Goal: Task Accomplishment & Management: Manage account settings

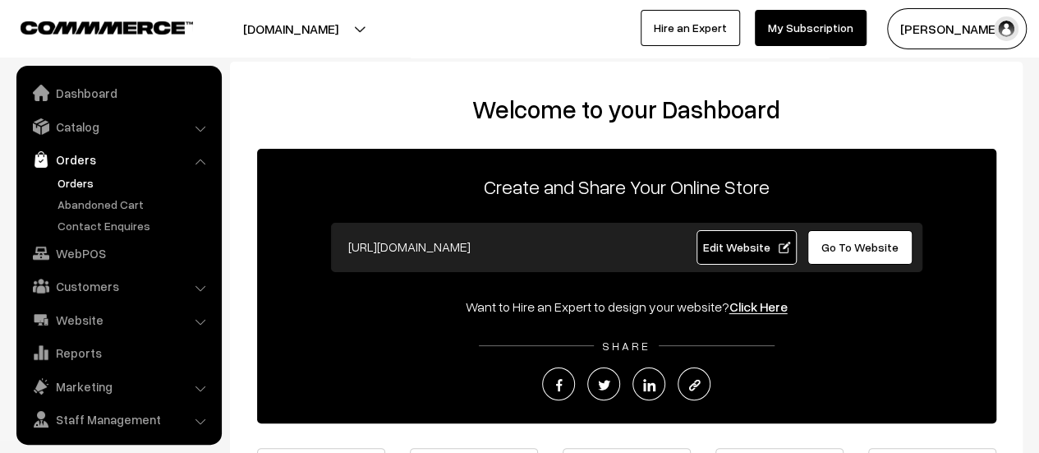
click at [79, 178] on link "Orders" at bounding box center [134, 182] width 163 height 17
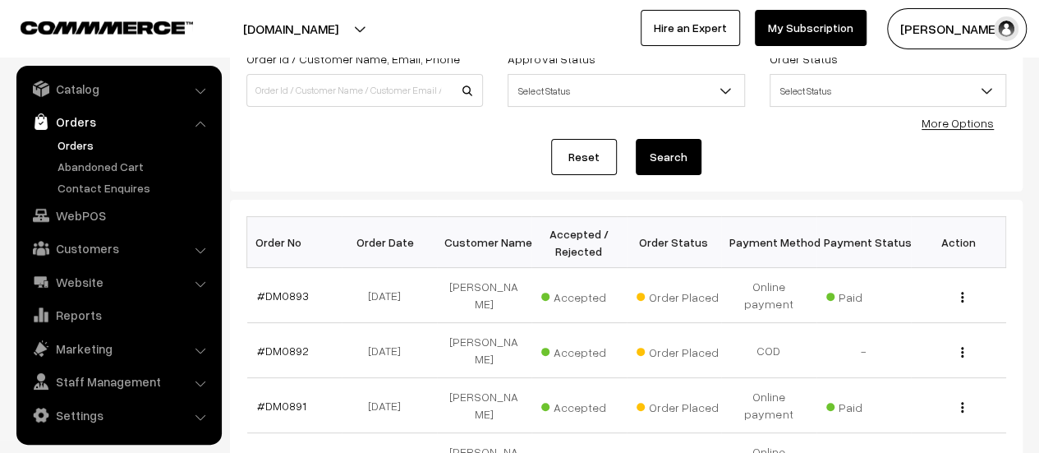
scroll to position [228, 0]
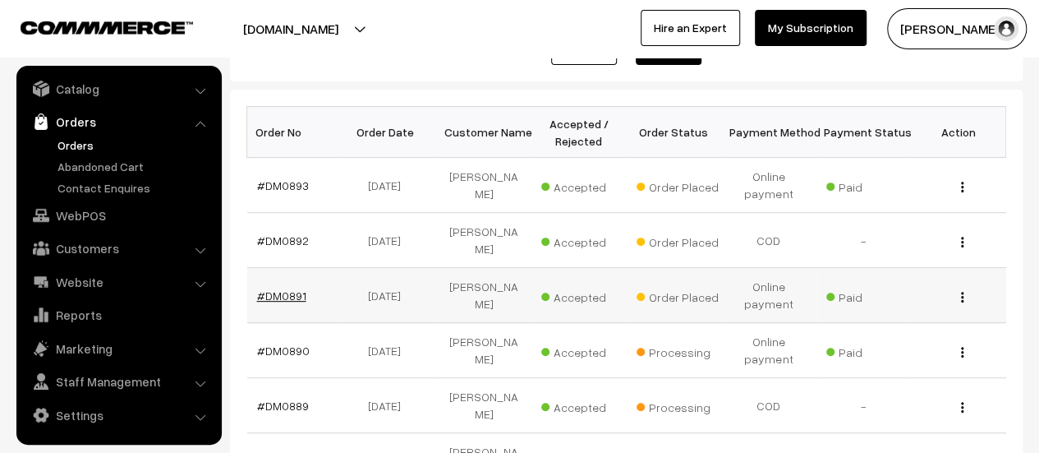
click at [281, 288] on link "#DM0891" at bounding box center [281, 295] width 49 height 14
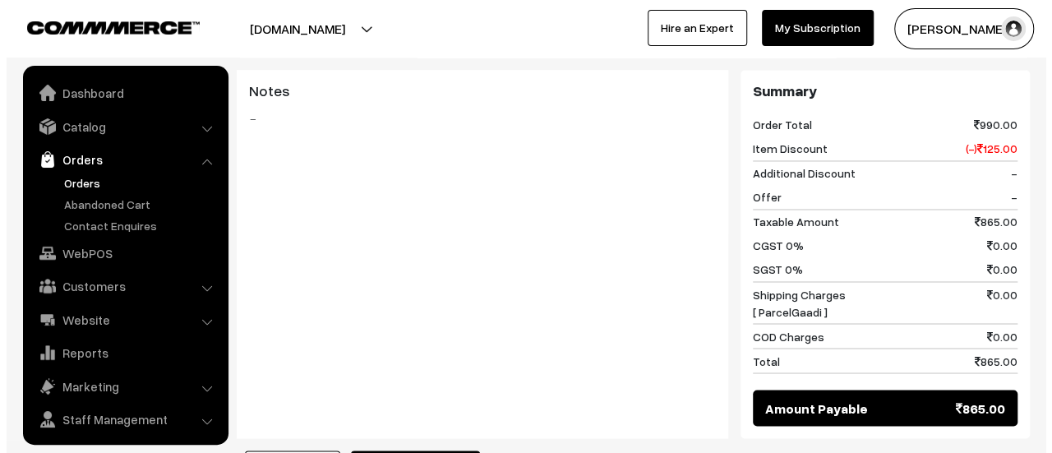
scroll to position [38, 0]
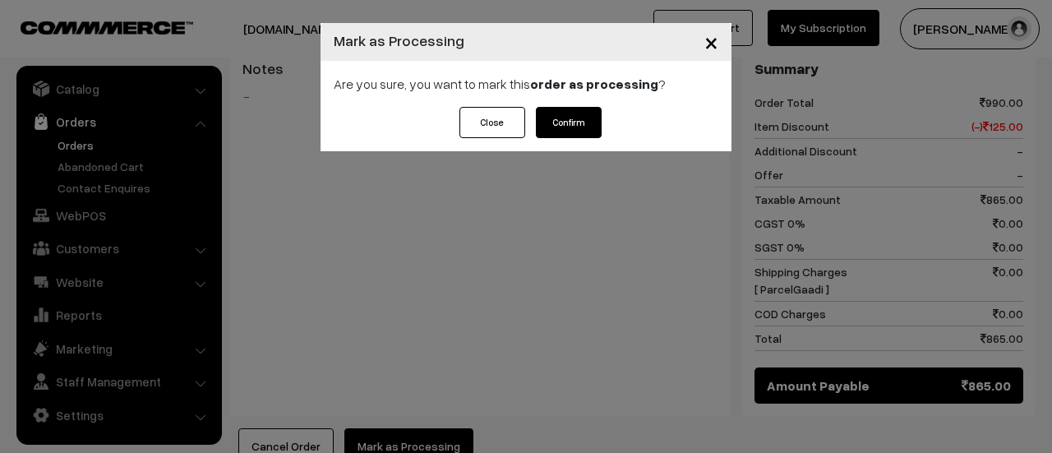
click at [555, 133] on button "Confirm" at bounding box center [569, 122] width 66 height 31
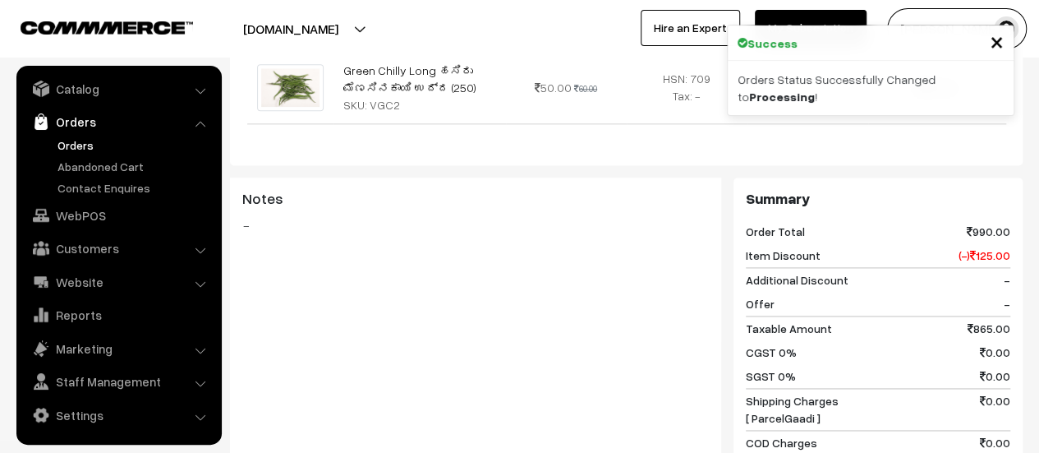
scroll to position [1319, 0]
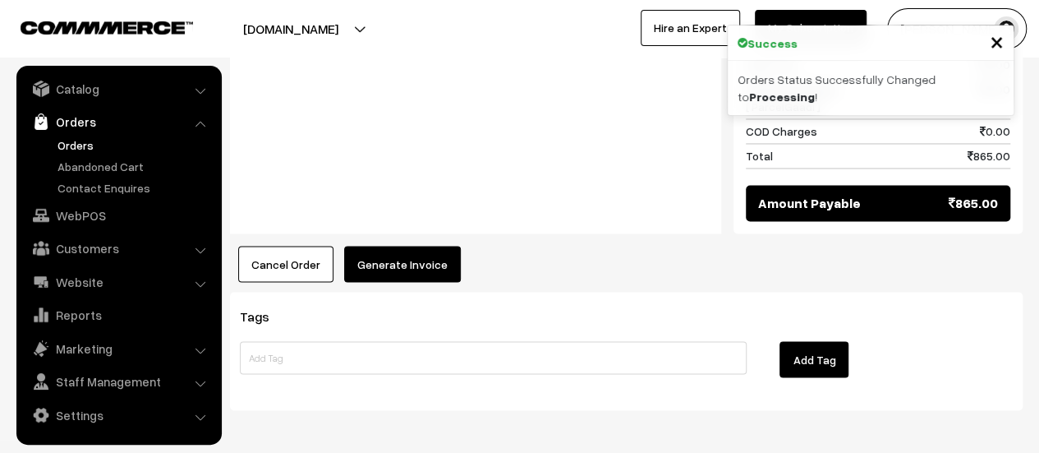
click at [396, 246] on button "Generate Invoice" at bounding box center [402, 264] width 117 height 36
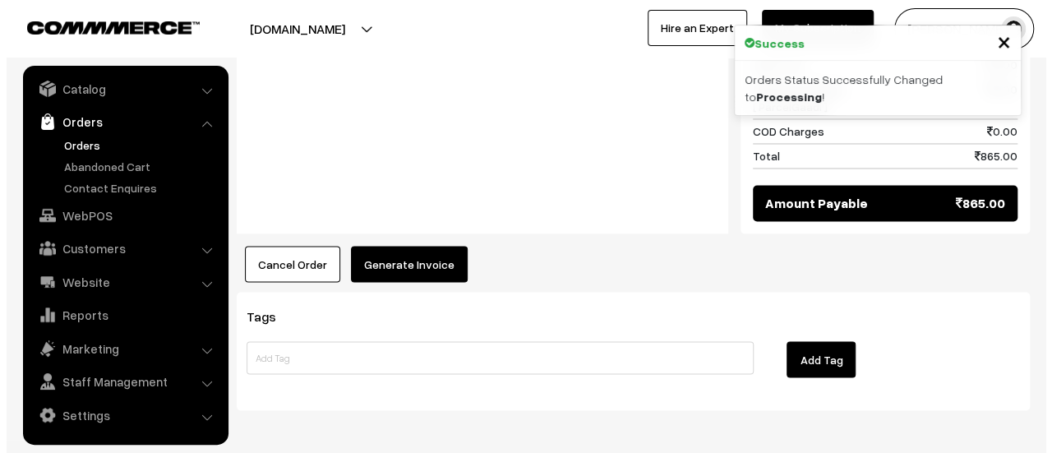
scroll to position [1324, 0]
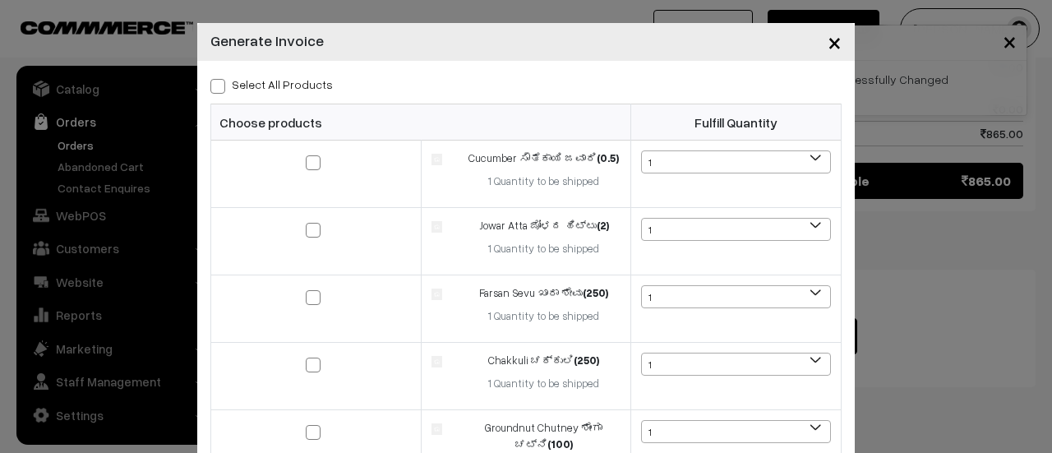
click at [214, 84] on span at bounding box center [217, 86] width 15 height 15
click at [214, 84] on input "Select All Products" at bounding box center [215, 83] width 11 height 11
checkbox input "true"
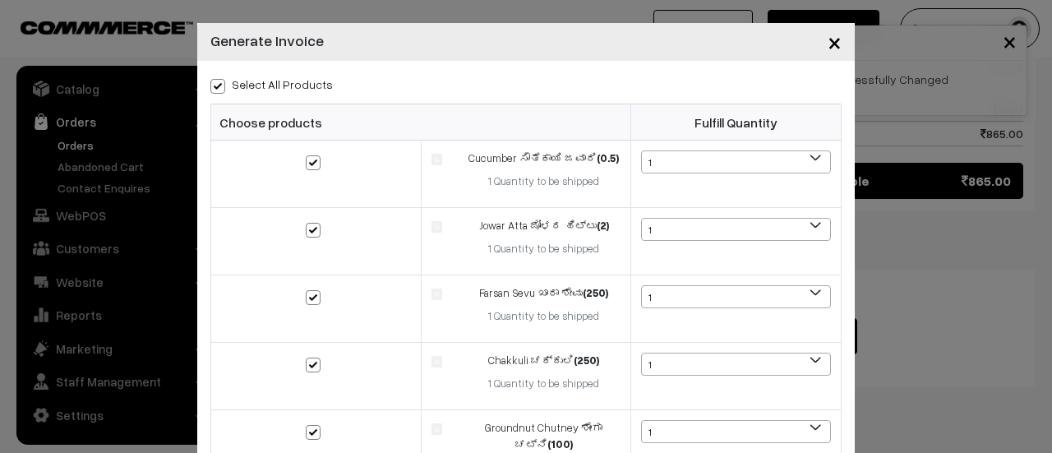
checkbox input "true"
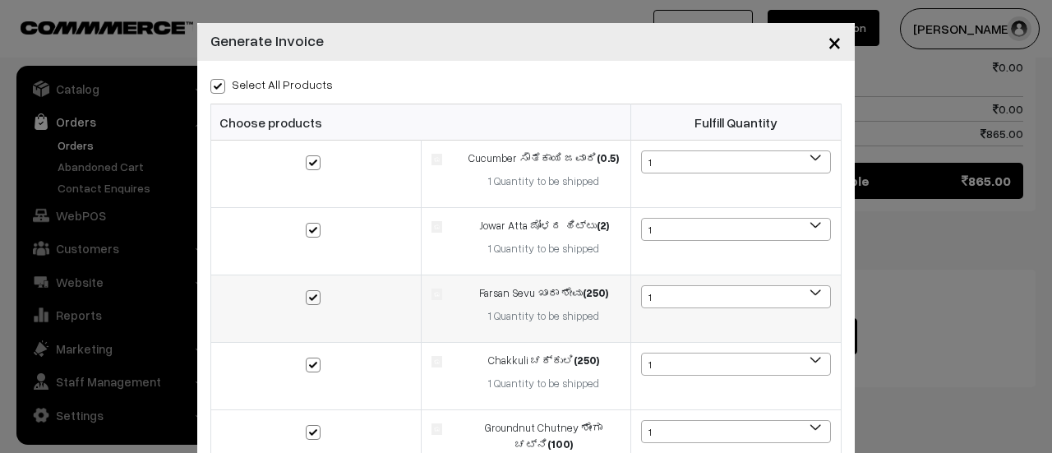
scroll to position [343, 0]
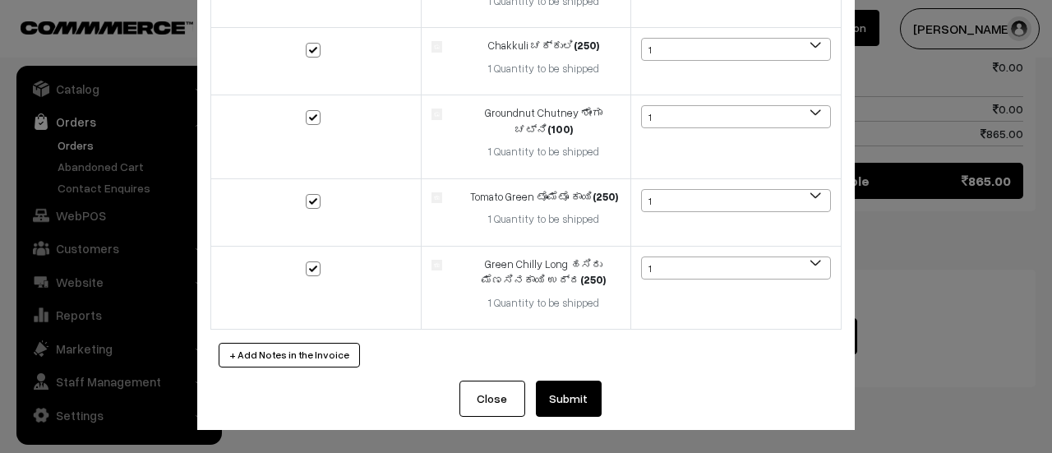
click at [577, 387] on button "Submit" at bounding box center [569, 398] width 66 height 36
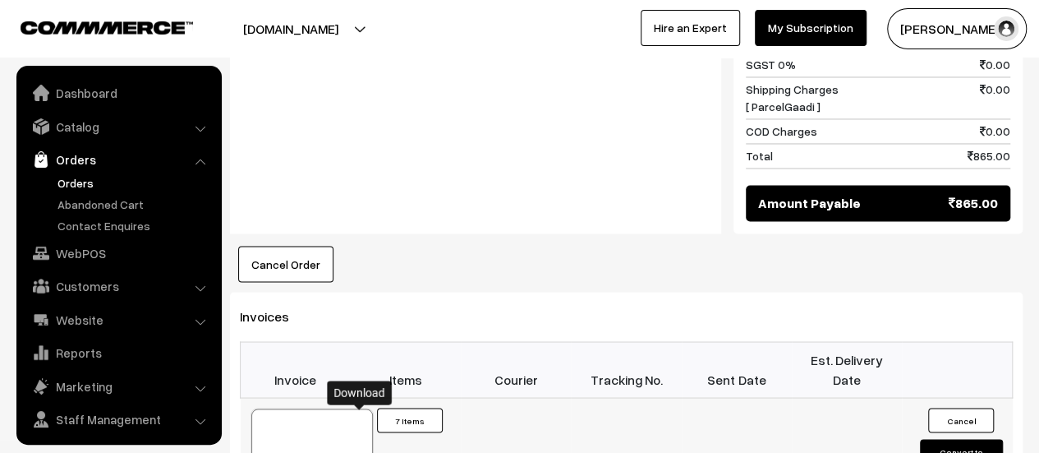
scroll to position [38, 0]
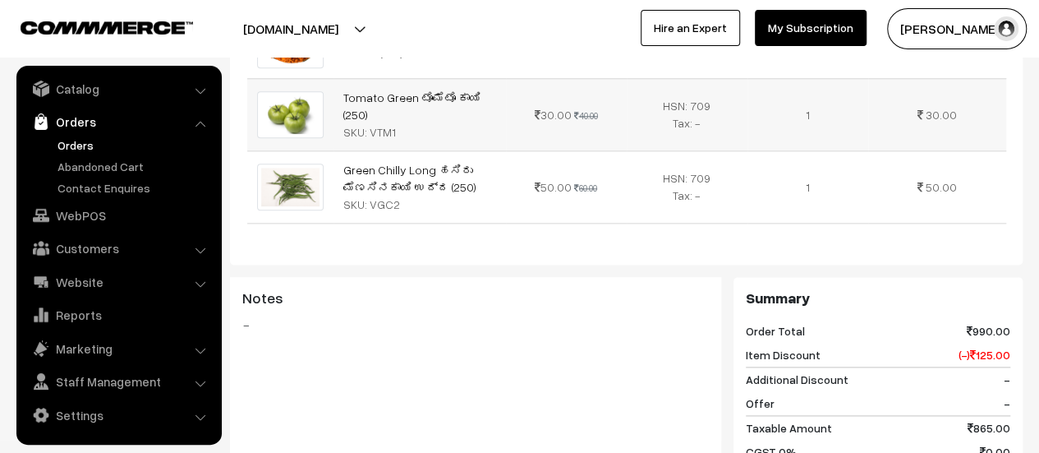
scroll to position [0, 0]
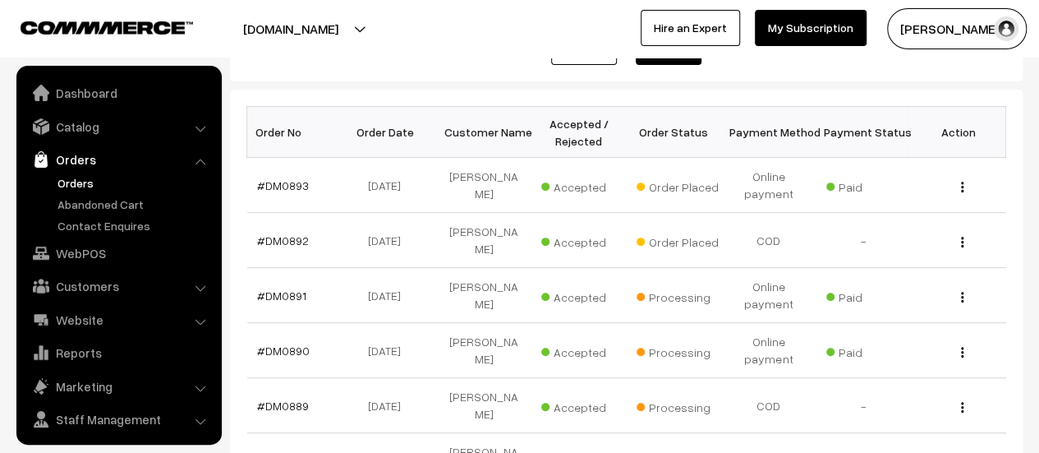
scroll to position [38, 0]
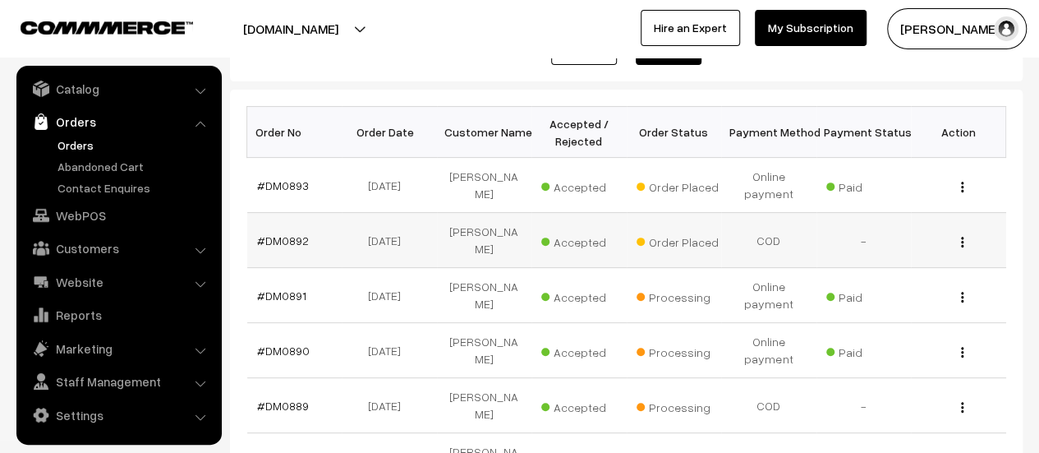
click at [294, 223] on td "#DM0892" at bounding box center [294, 240] width 95 height 55
click at [292, 233] on link "#DM0892" at bounding box center [283, 240] width 52 height 14
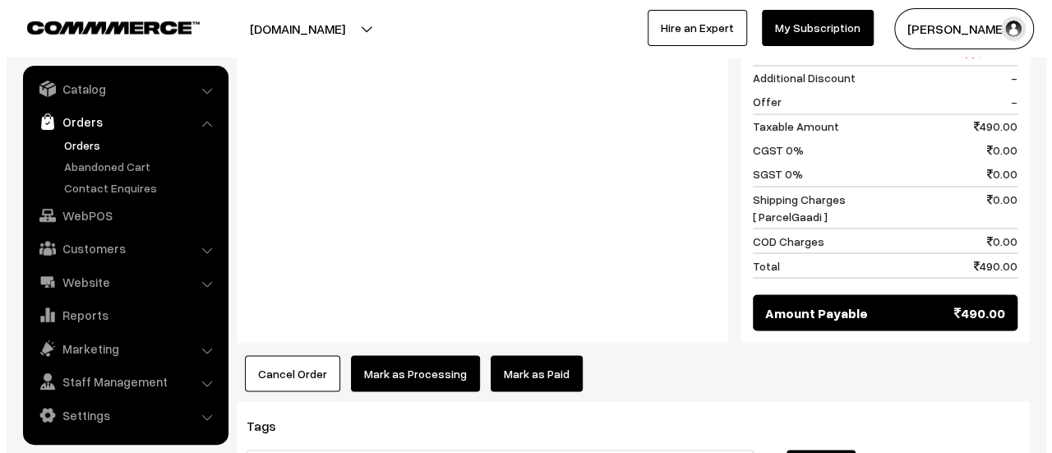
scroll to position [1479, 0]
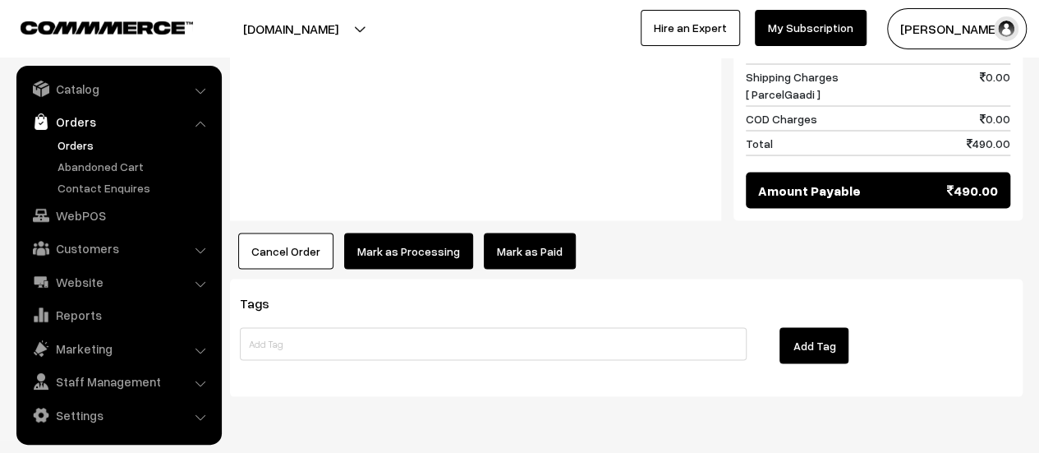
click at [408, 233] on button "Mark as Processing" at bounding box center [408, 251] width 129 height 36
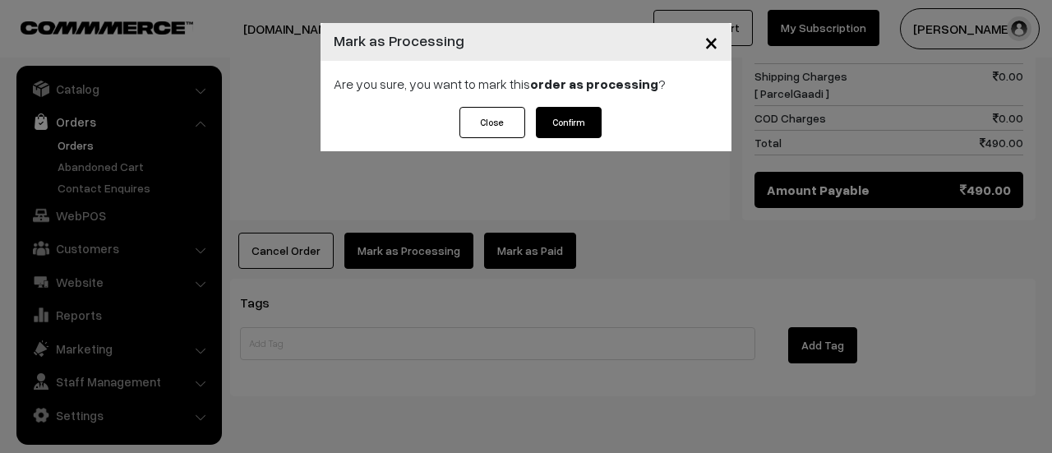
click at [555, 125] on button "Confirm" at bounding box center [569, 122] width 66 height 31
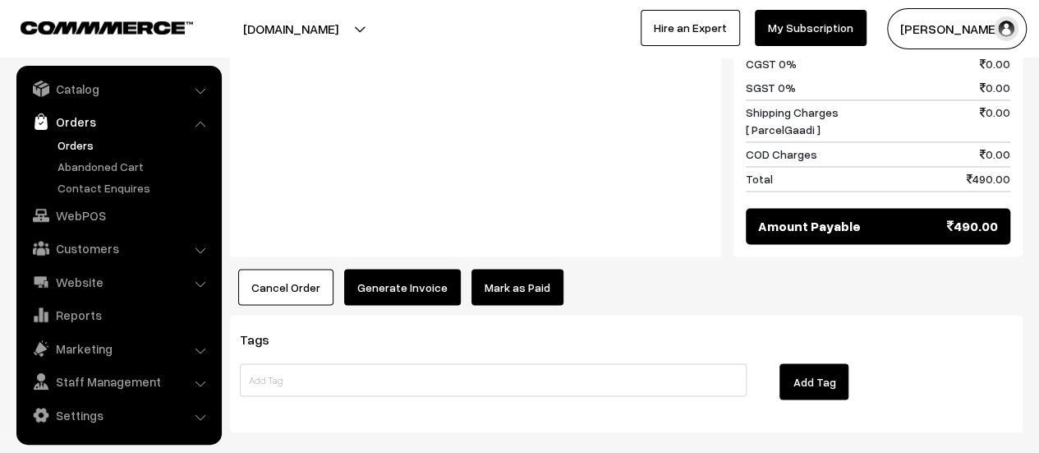
scroll to position [1324, 0]
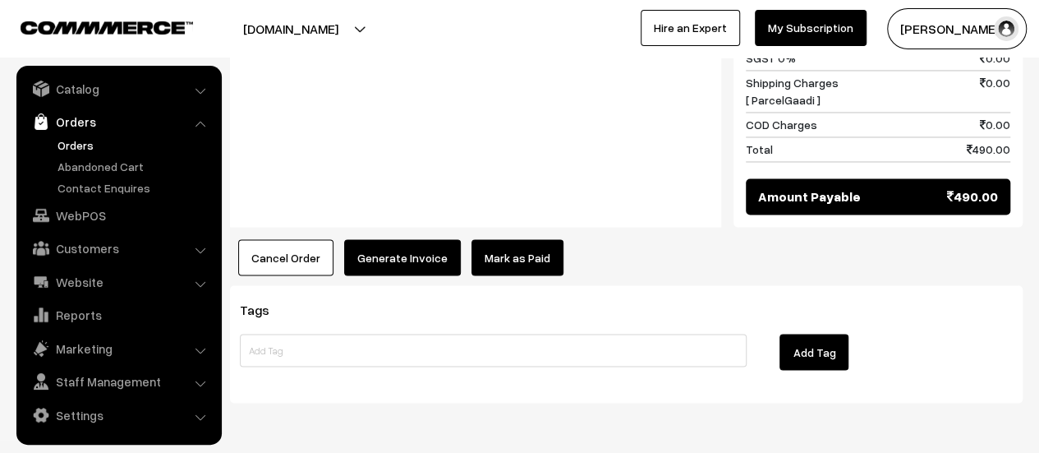
click at [399, 239] on button "Generate Invoice" at bounding box center [402, 257] width 117 height 36
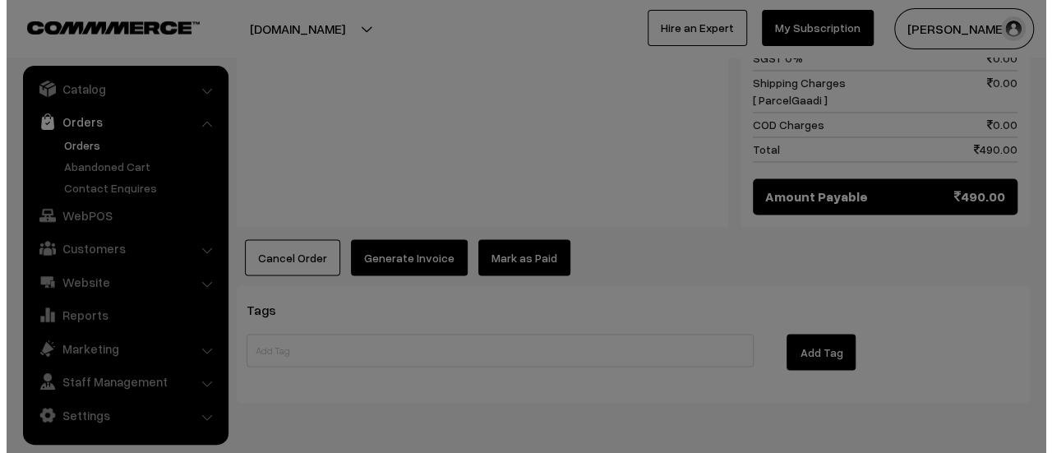
scroll to position [1329, 0]
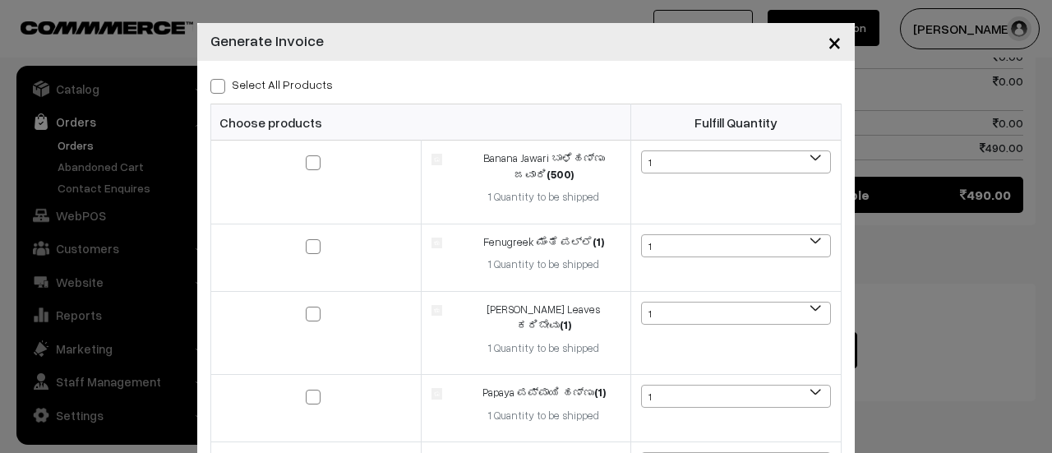
click at [212, 87] on span at bounding box center [217, 86] width 15 height 15
click at [212, 87] on input "Select All Products" at bounding box center [215, 83] width 11 height 11
checkbox input "true"
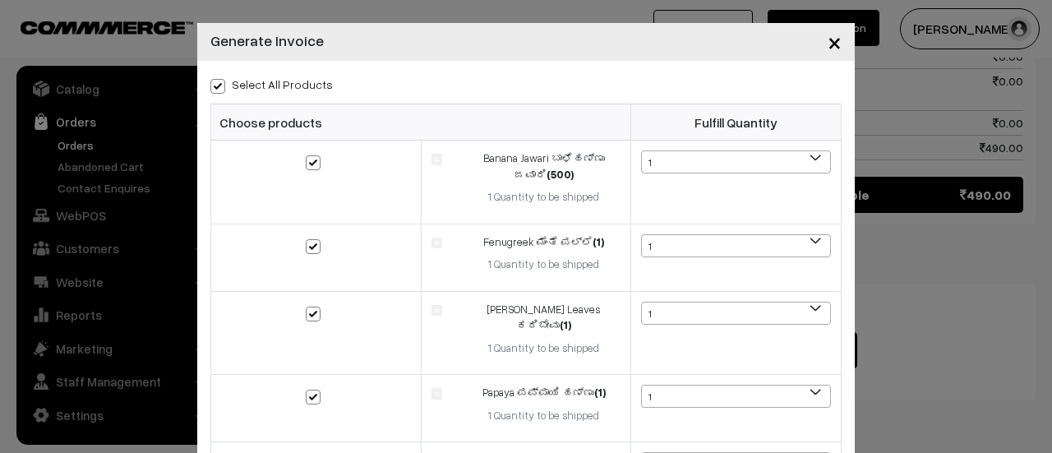
checkbox input "true"
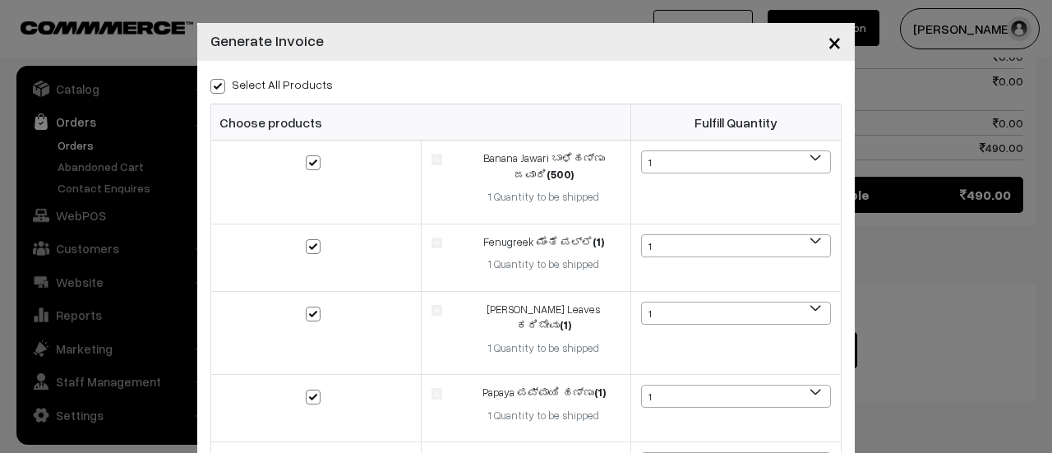
checkbox input "true"
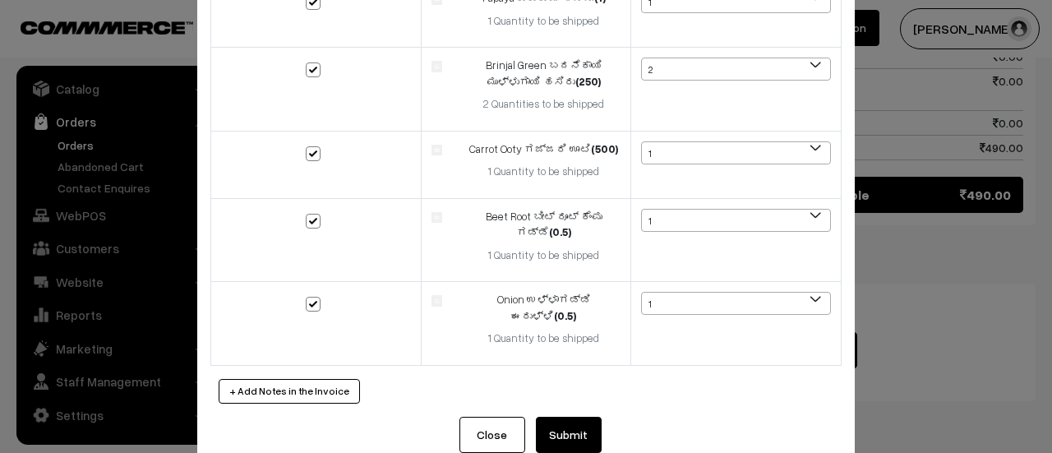
click at [557, 417] on button "Submit" at bounding box center [569, 435] width 66 height 36
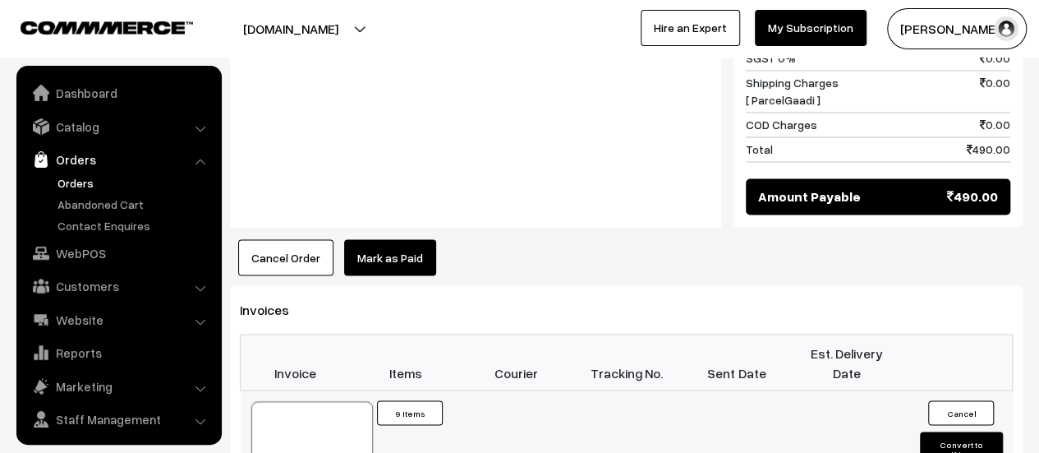
scroll to position [38, 0]
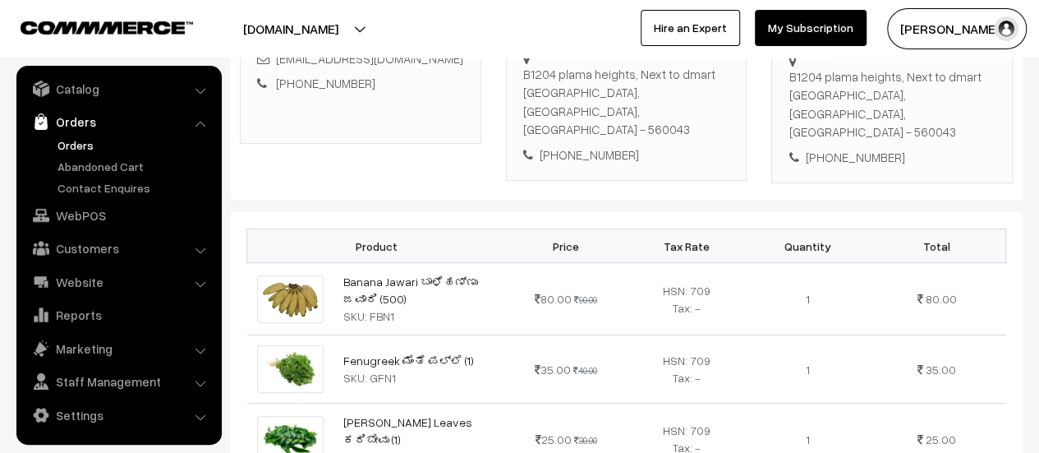
scroll to position [0, 0]
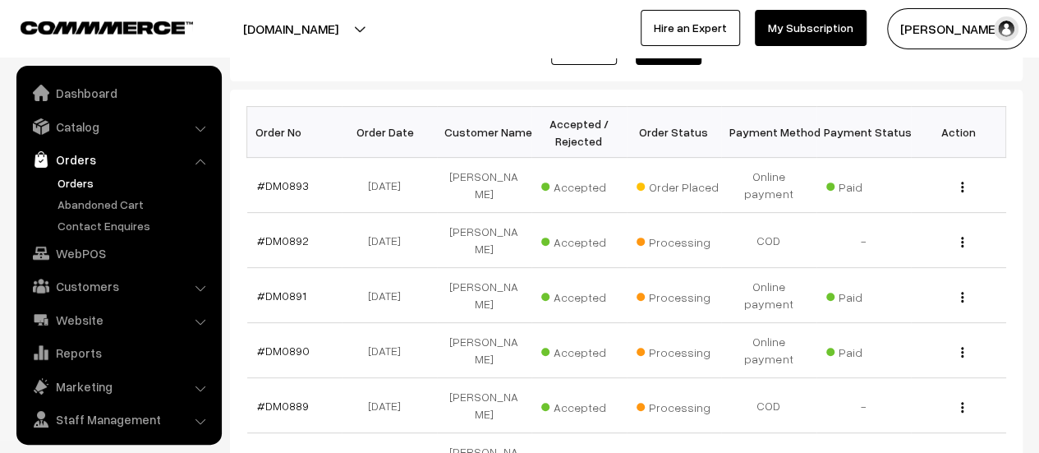
scroll to position [38, 0]
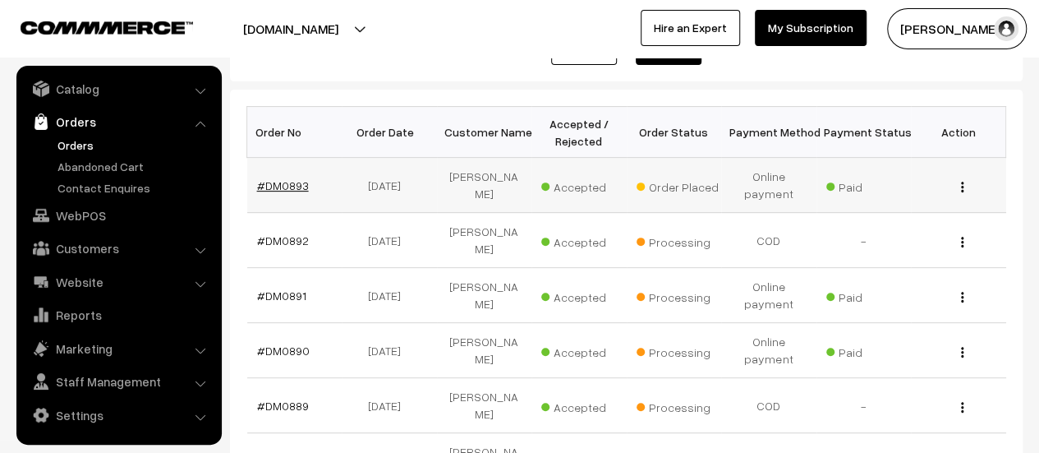
click at [288, 187] on link "#DM0893" at bounding box center [283, 185] width 52 height 14
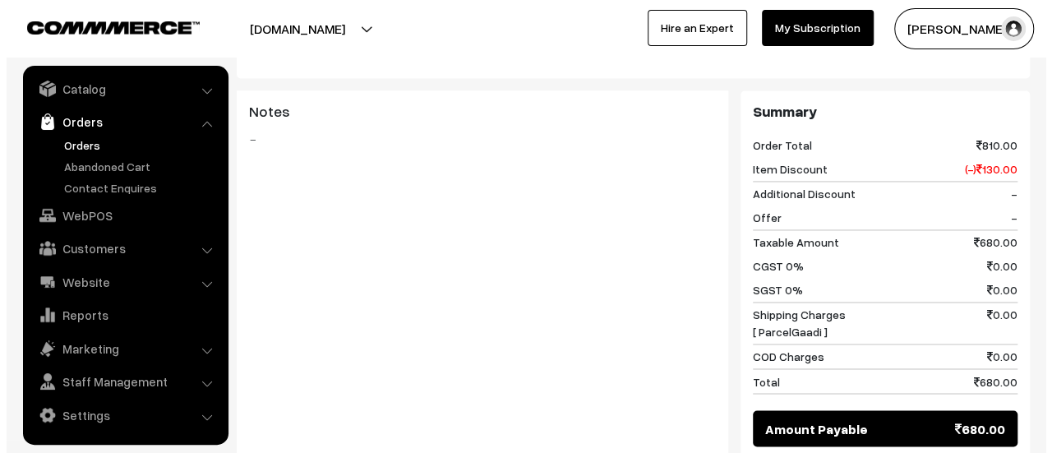
scroll to position [1433, 0]
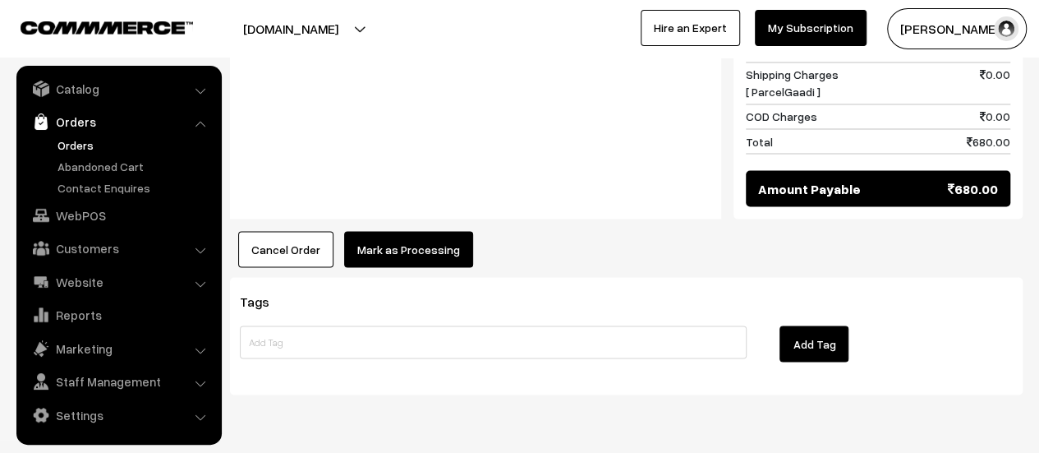
click at [409, 231] on button "Mark as Processing" at bounding box center [408, 249] width 129 height 36
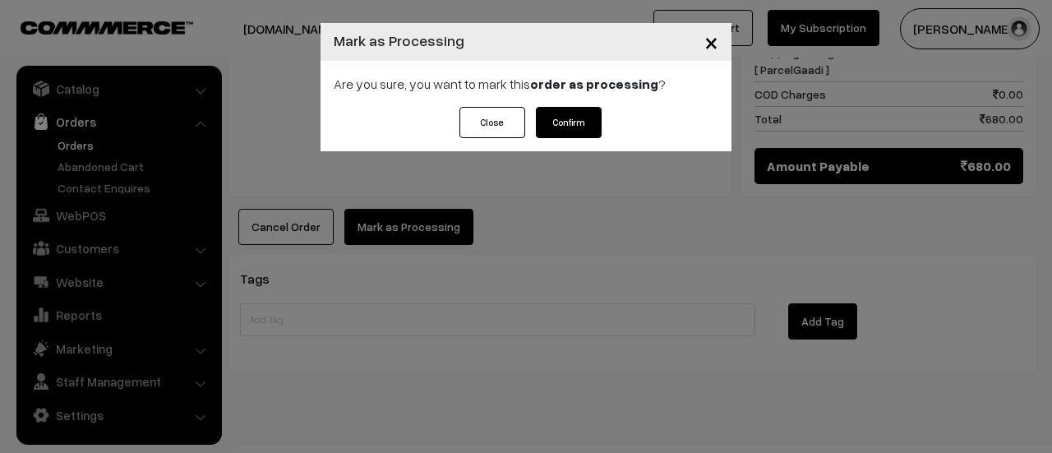
click at [550, 124] on button "Confirm" at bounding box center [569, 122] width 66 height 31
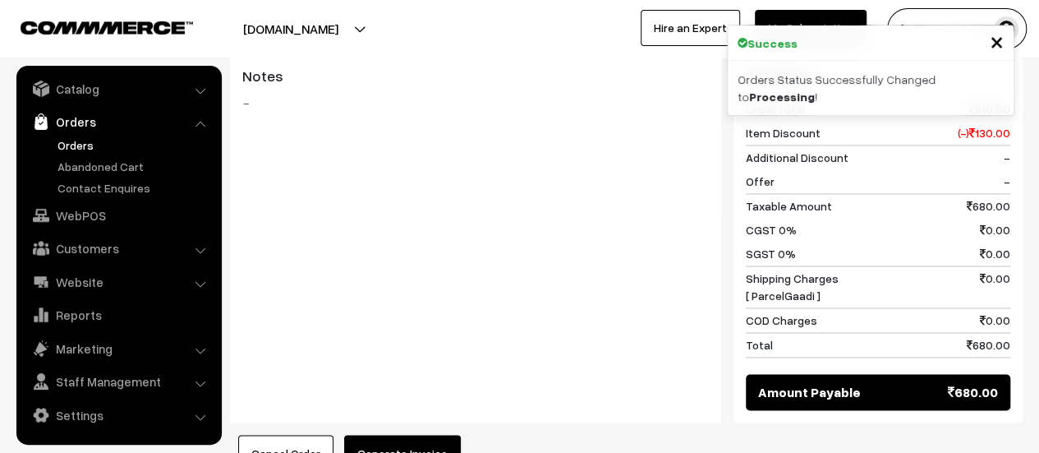
scroll to position [1329, 0]
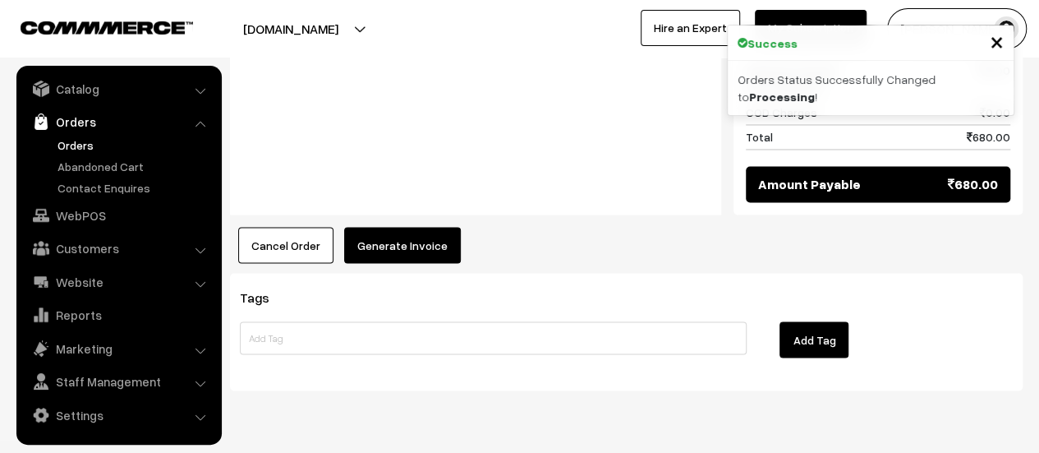
click at [404, 227] on button "Generate Invoice" at bounding box center [402, 245] width 117 height 36
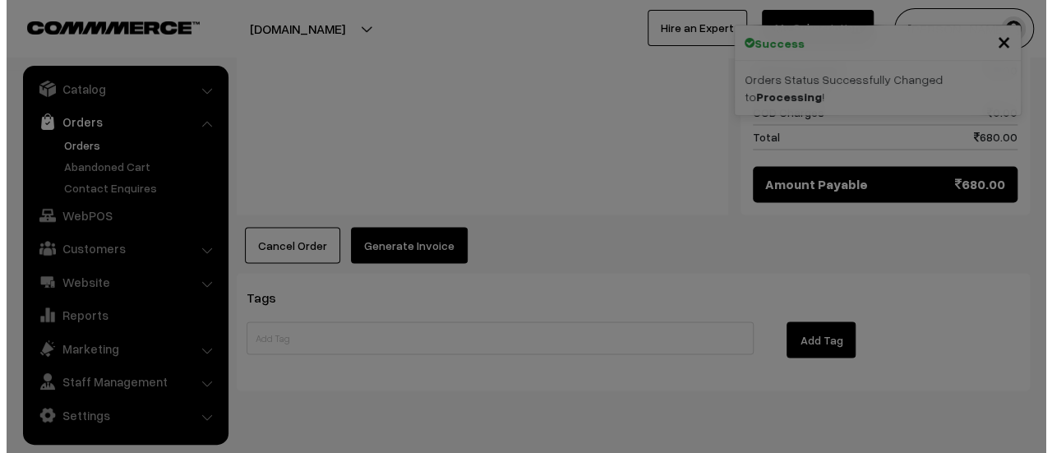
scroll to position [1331, 0]
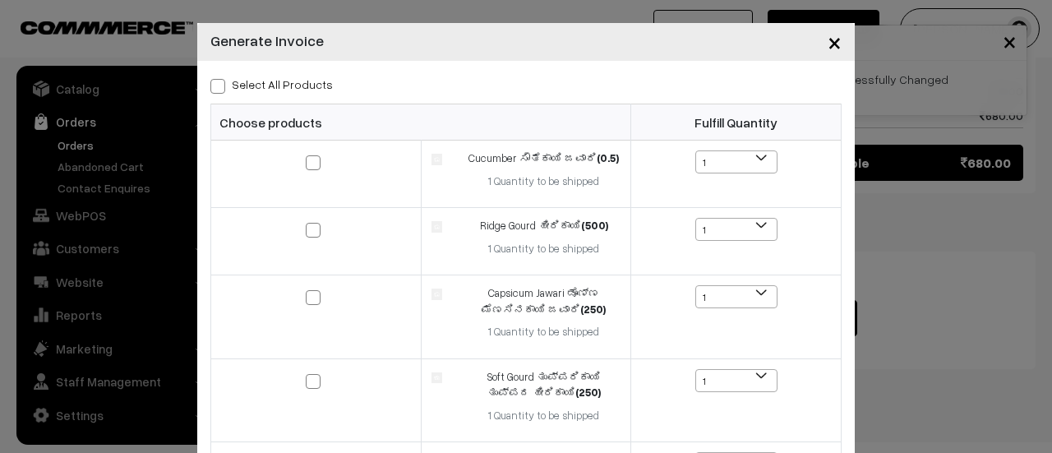
click at [210, 87] on span at bounding box center [217, 86] width 15 height 15
click at [210, 87] on input "Select All Products" at bounding box center [215, 83] width 11 height 11
checkbox input "true"
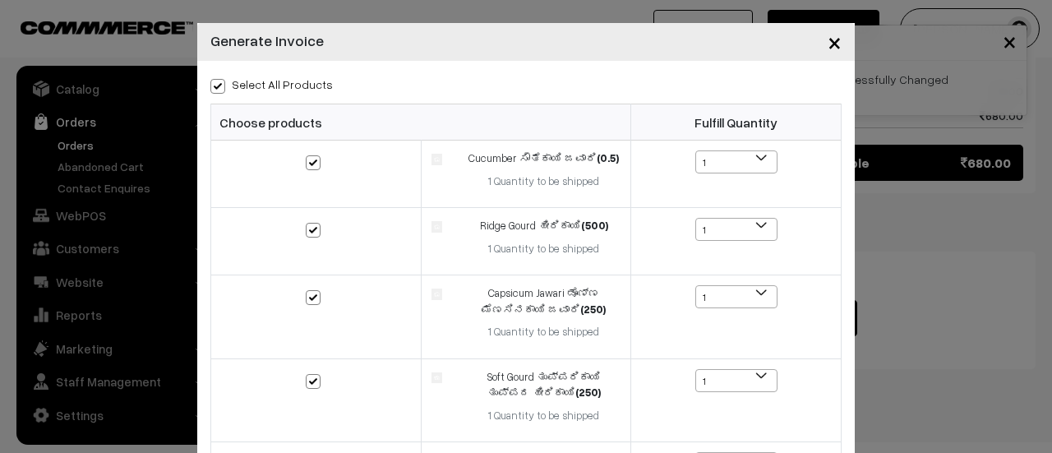
checkbox input "true"
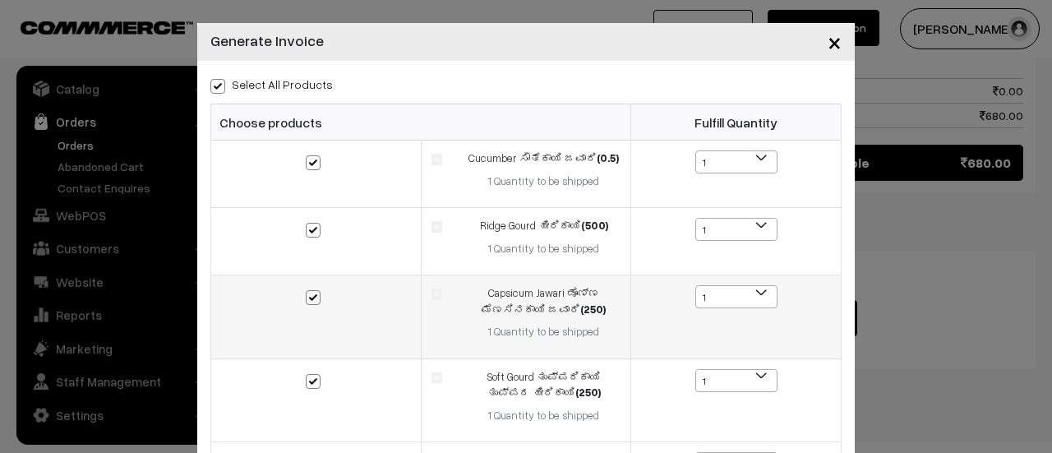
scroll to position [359, 0]
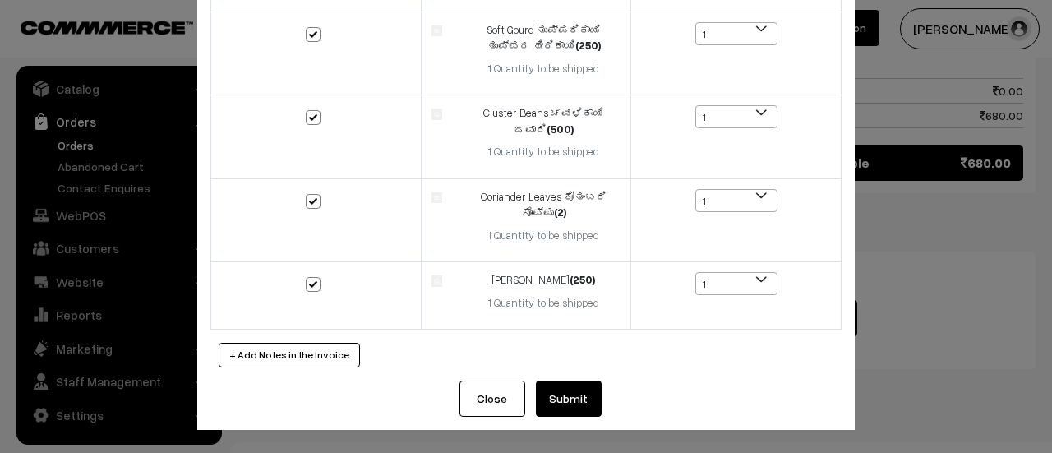
click at [548, 393] on button "Submit" at bounding box center [569, 398] width 66 height 36
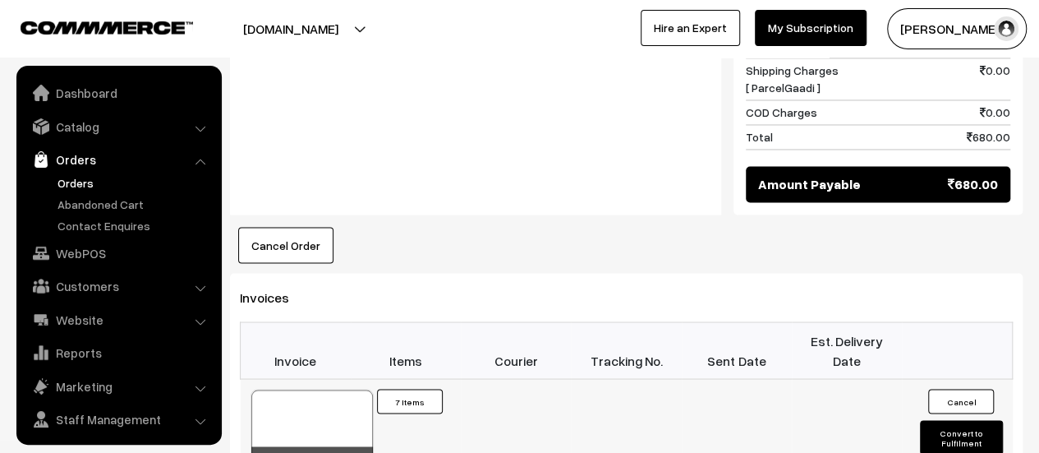
scroll to position [38, 0]
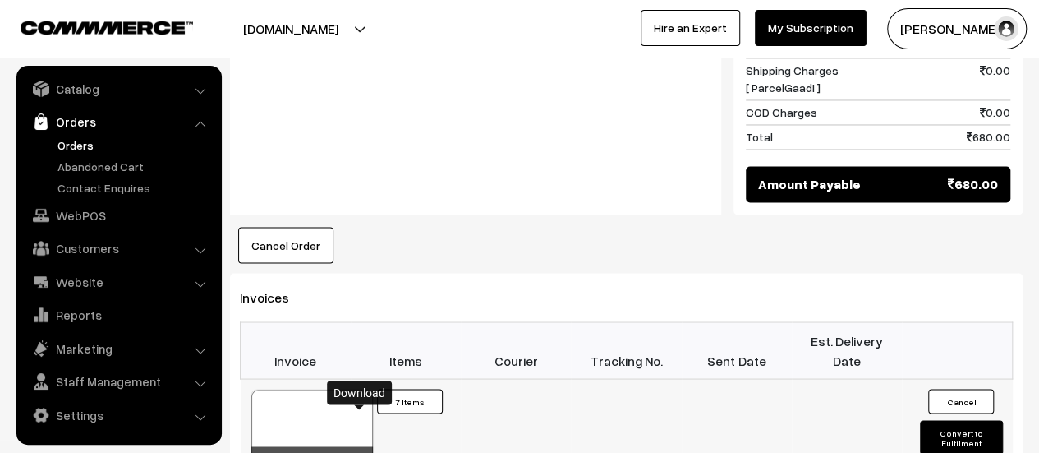
click at [359, 452] on icon at bounding box center [360, 461] width 10 height 11
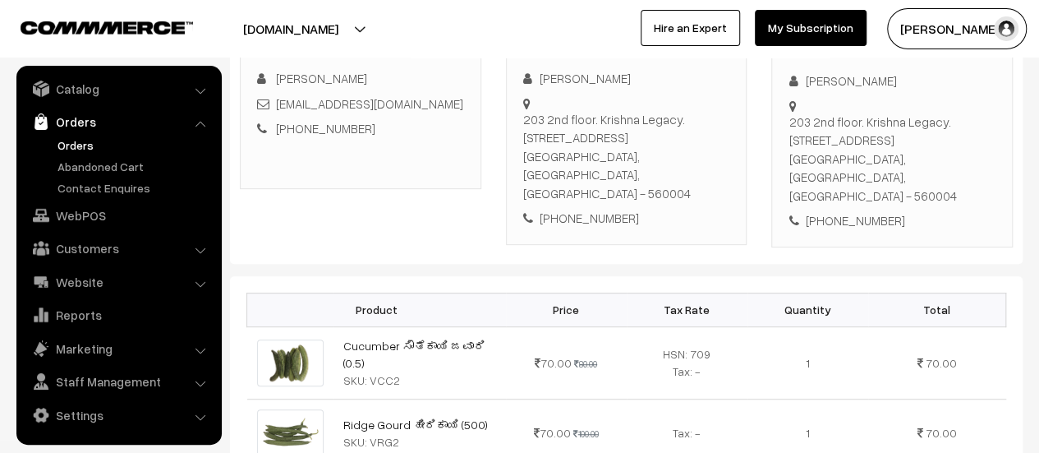
scroll to position [0, 0]
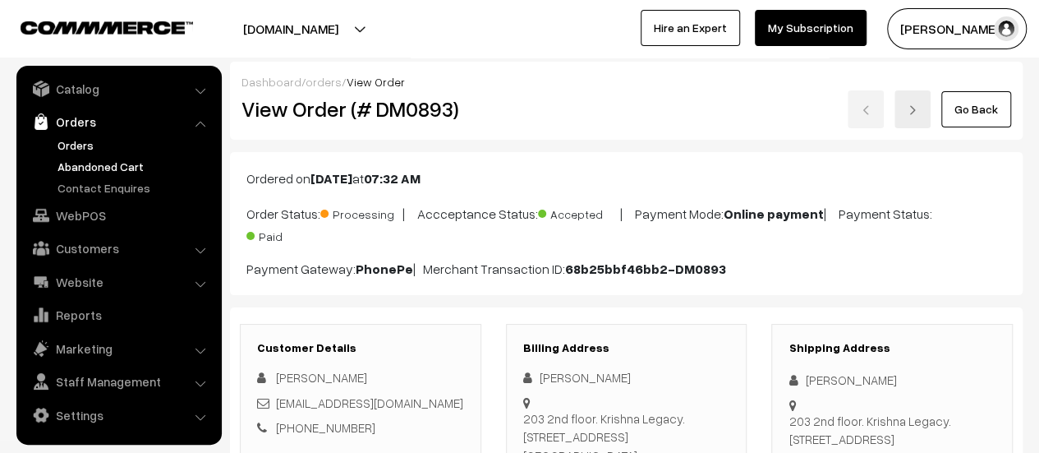
click at [81, 163] on link "Abandoned Cart" at bounding box center [134, 166] width 163 height 17
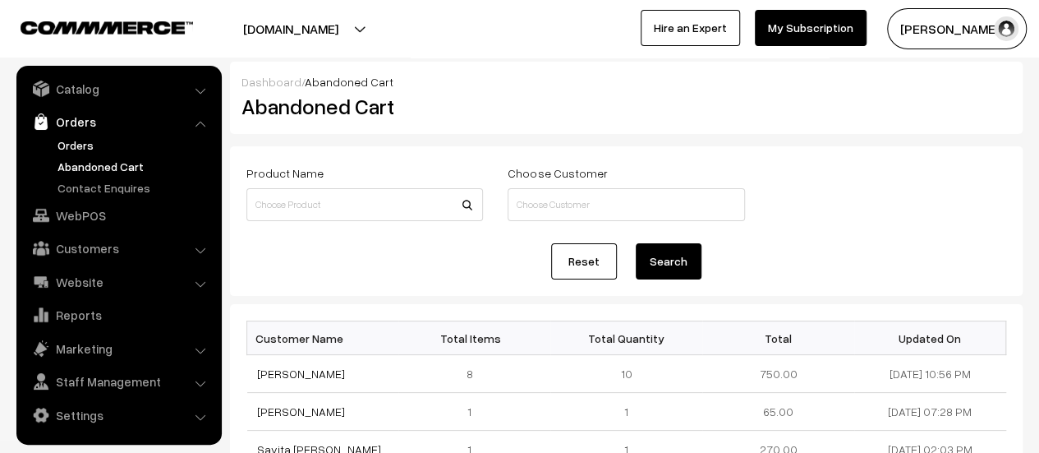
click at [77, 141] on link "Orders" at bounding box center [134, 144] width 163 height 17
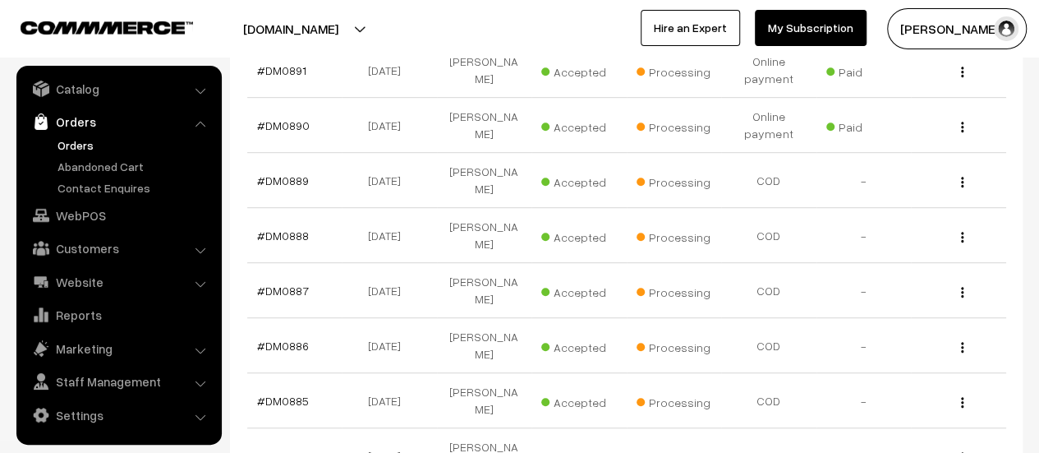
scroll to position [541, 0]
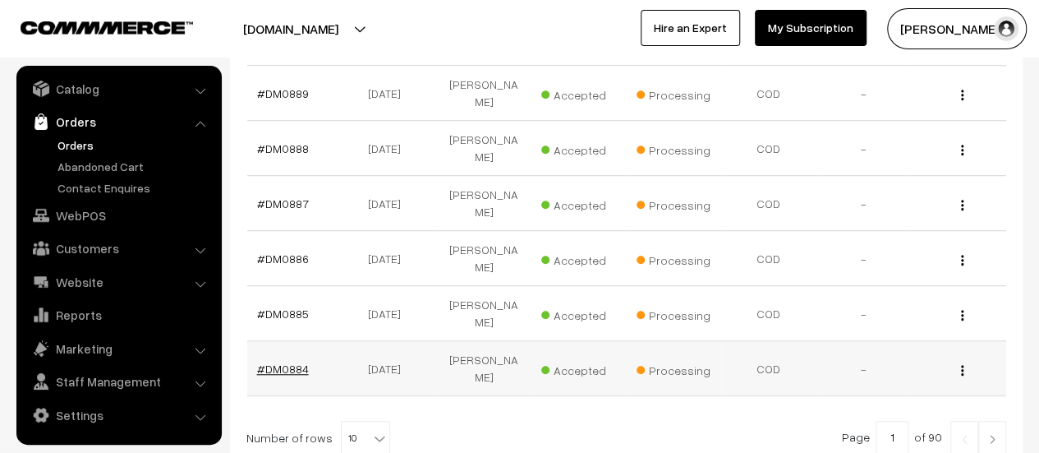
click at [292, 362] on link "#DM0884" at bounding box center [283, 369] width 52 height 14
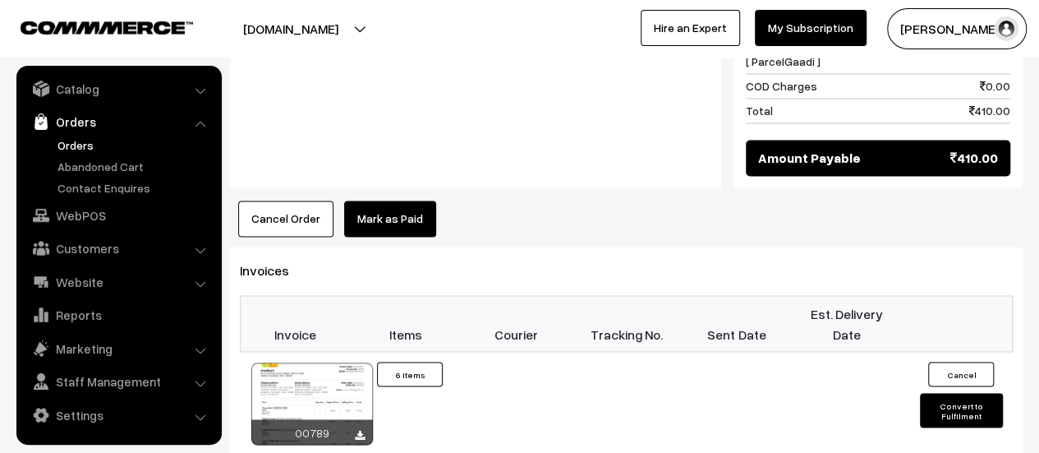
scroll to position [1233, 0]
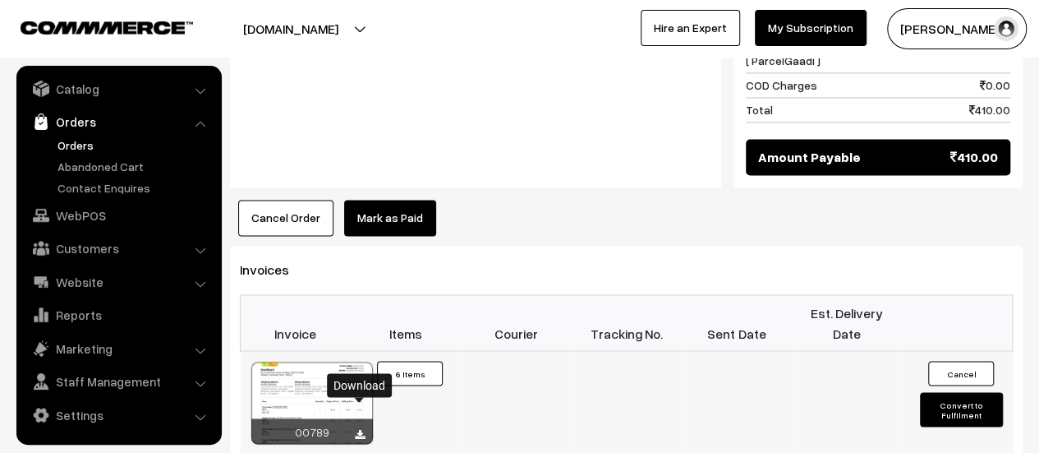
click at [361, 429] on icon at bounding box center [360, 434] width 10 height 11
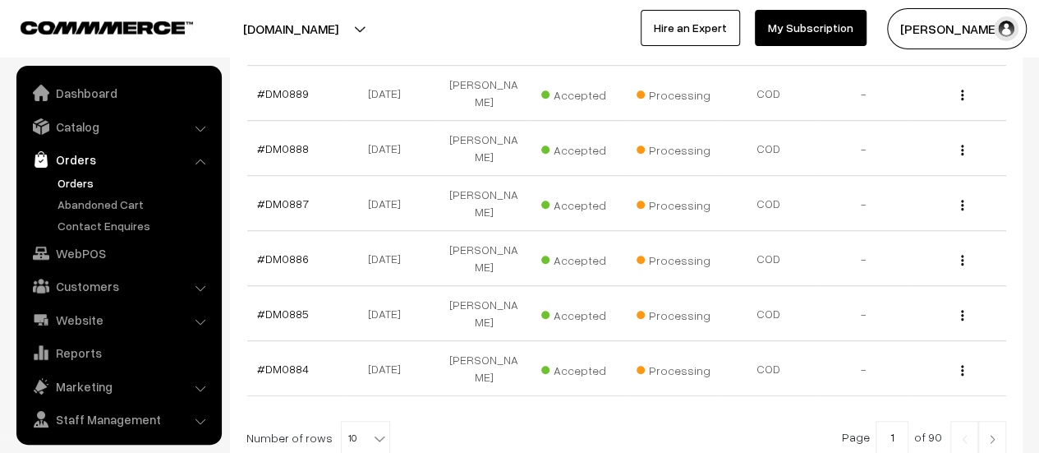
scroll to position [38, 0]
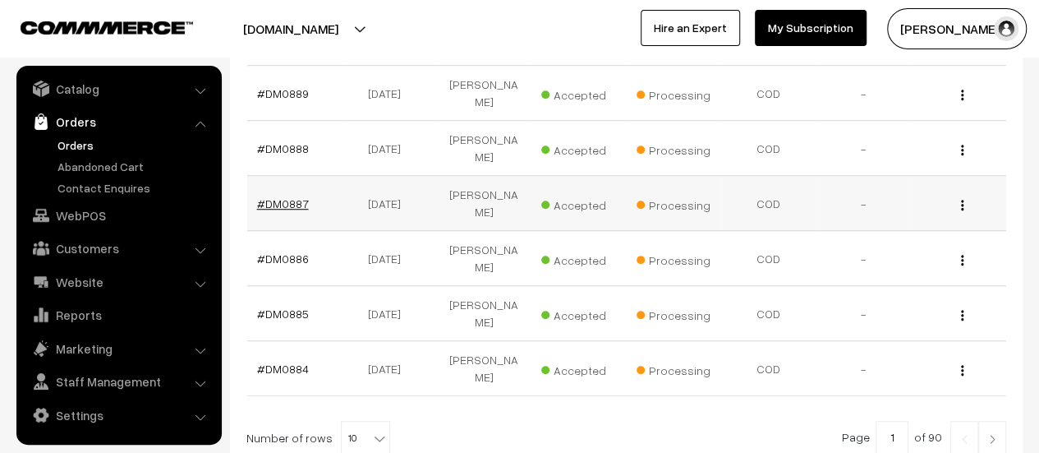
click at [287, 196] on link "#DM0887" at bounding box center [283, 203] width 52 height 14
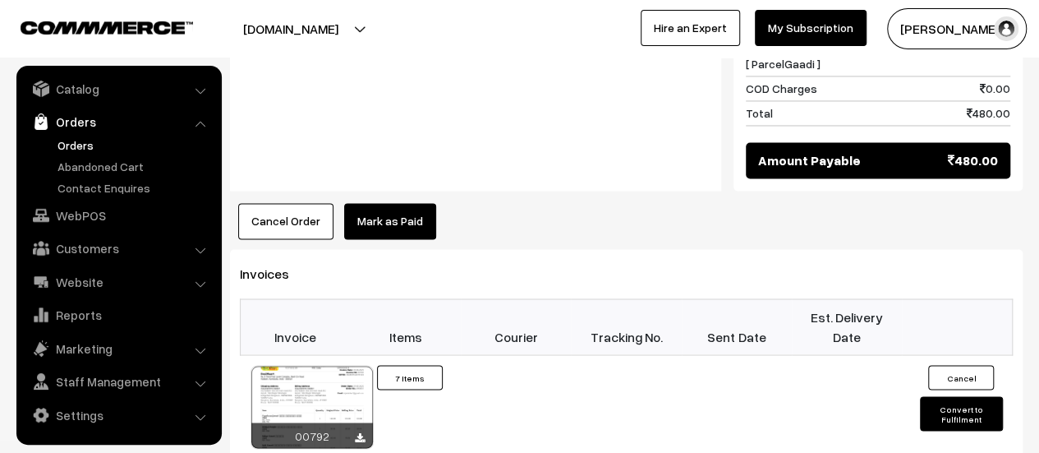
scroll to position [1298, 0]
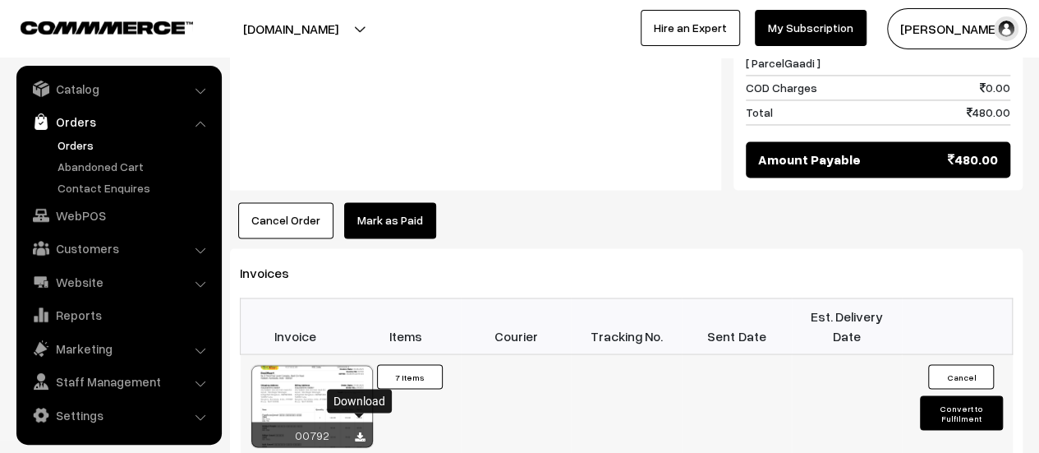
click at [362, 431] on icon at bounding box center [360, 436] width 10 height 11
click at [103, 171] on link "Abandoned Cart" at bounding box center [134, 166] width 163 height 17
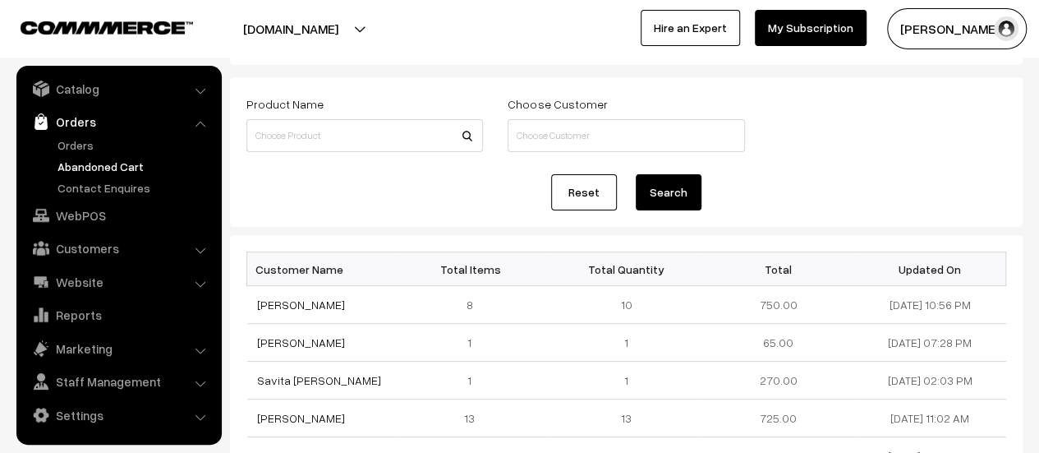
scroll to position [71, 0]
drag, startPoint x: 311, startPoint y: 299, endPoint x: 248, endPoint y: 302, distance: 63.3
click at [248, 302] on td "Akash Katti" at bounding box center [323, 303] width 152 height 38
copy link "Akash Katti"
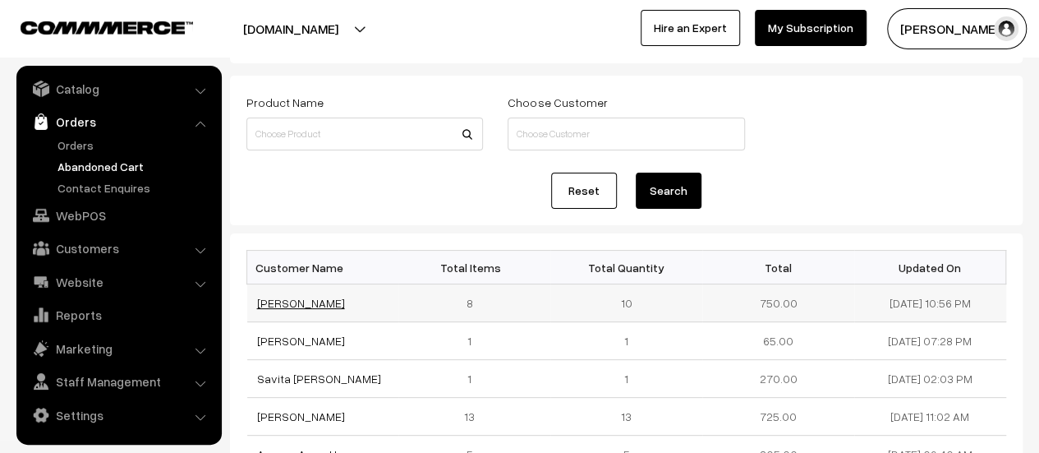
click at [289, 302] on link "[PERSON_NAME]" at bounding box center [301, 303] width 88 height 14
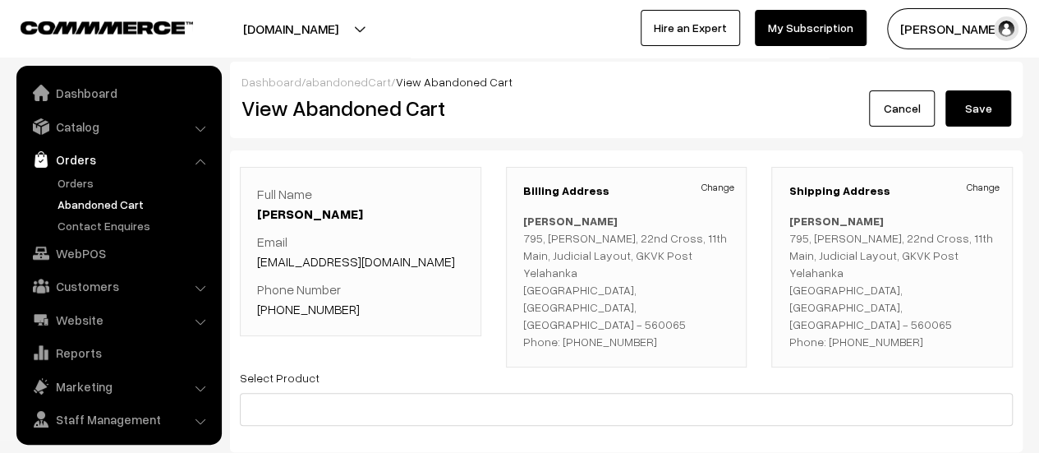
scroll to position [38, 0]
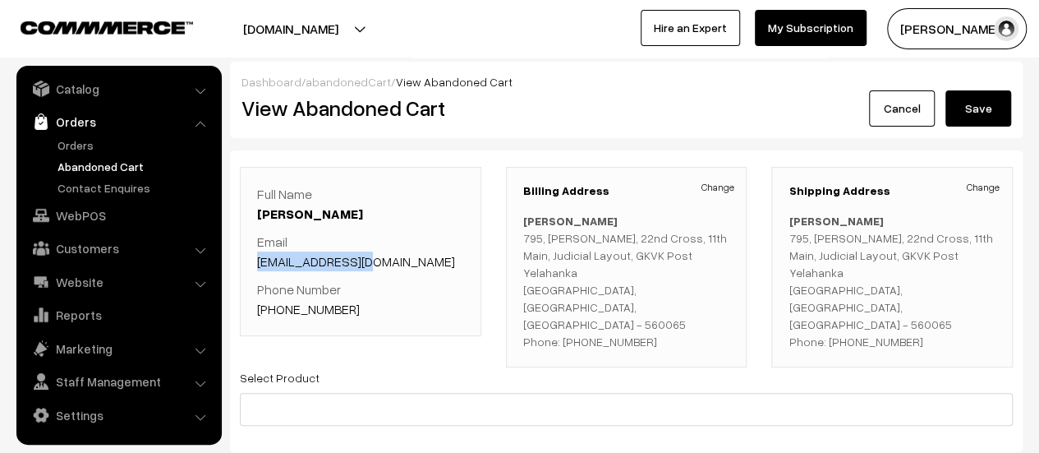
drag, startPoint x: 0, startPoint y: 0, endPoint x: 256, endPoint y: 262, distance: 366.6
click at [256, 262] on div "Full Name Akash Katti Email [EMAIL_ADDRESS][DOMAIN_NAME] Phone Number [PHONE_NU…" at bounding box center [361, 251] width 242 height 169
copy link "[EMAIL_ADDRESS][DOMAIN_NAME]"
drag, startPoint x: 353, startPoint y: 311, endPoint x: 279, endPoint y: 312, distance: 74.8
click at [279, 312] on p "Phone Number [PHONE_NUMBER]" at bounding box center [360, 298] width 207 height 39
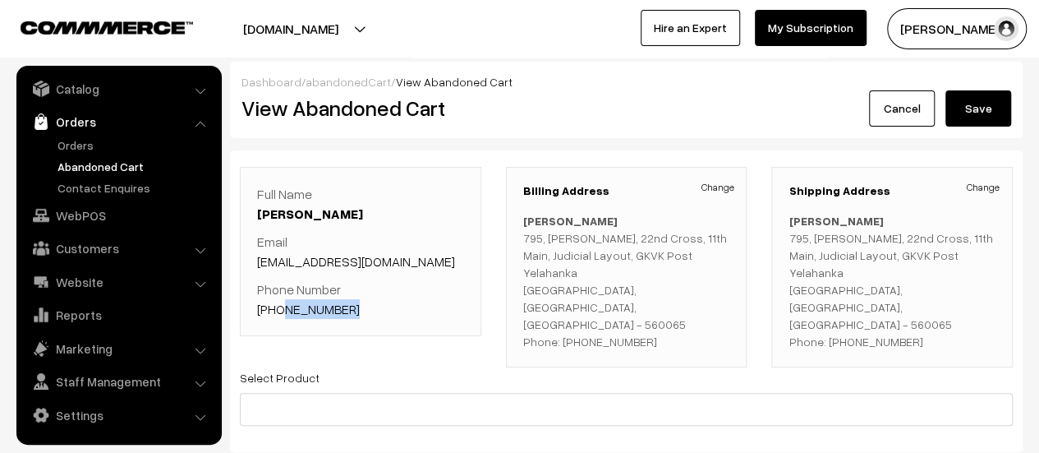
copy link "9480726790"
